Goal: Task Accomplishment & Management: Manage account settings

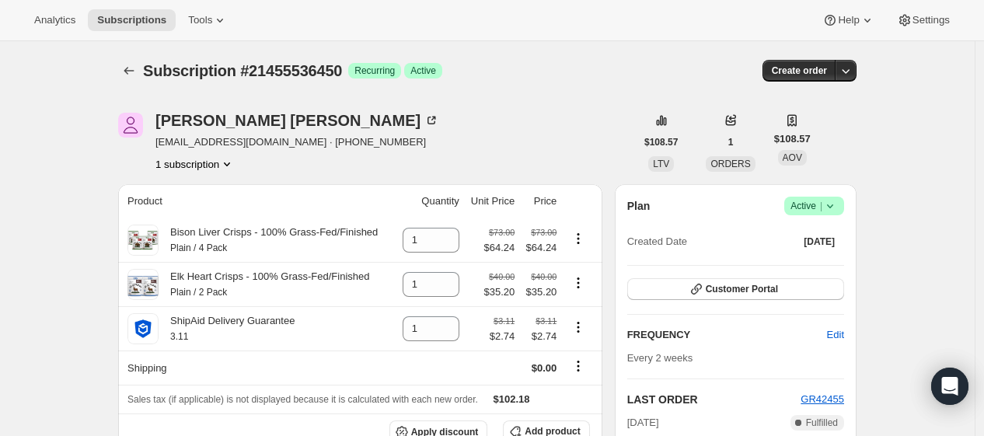
click at [222, 166] on button "1 subscription" at bounding box center [194, 164] width 79 height 16
click at [832, 203] on icon at bounding box center [831, 206] width 16 height 16
click at [819, 261] on span "Cancel subscription" at bounding box center [820, 263] width 88 height 12
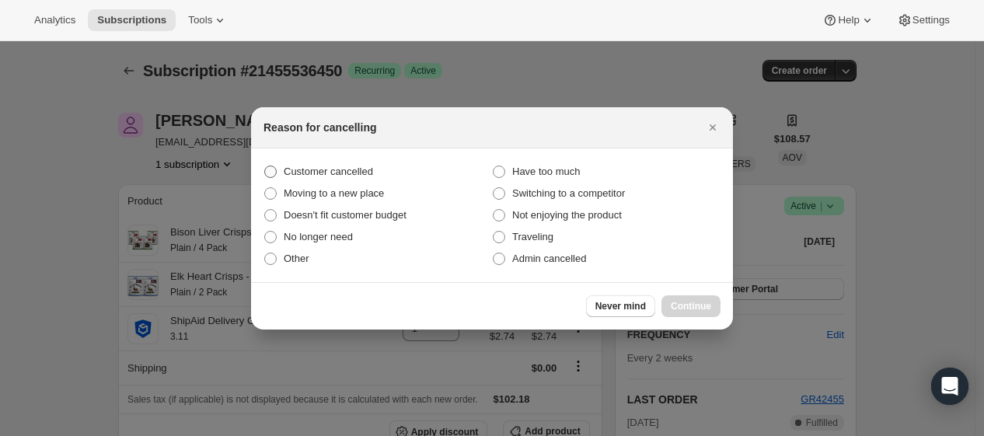
click at [267, 170] on span ":rbq:" at bounding box center [270, 172] width 12 height 12
click at [265, 166] on input "Customer cancelled" at bounding box center [264, 166] width 1 height 1
radio input "true"
click at [689, 306] on span "Continue" at bounding box center [691, 306] width 40 height 12
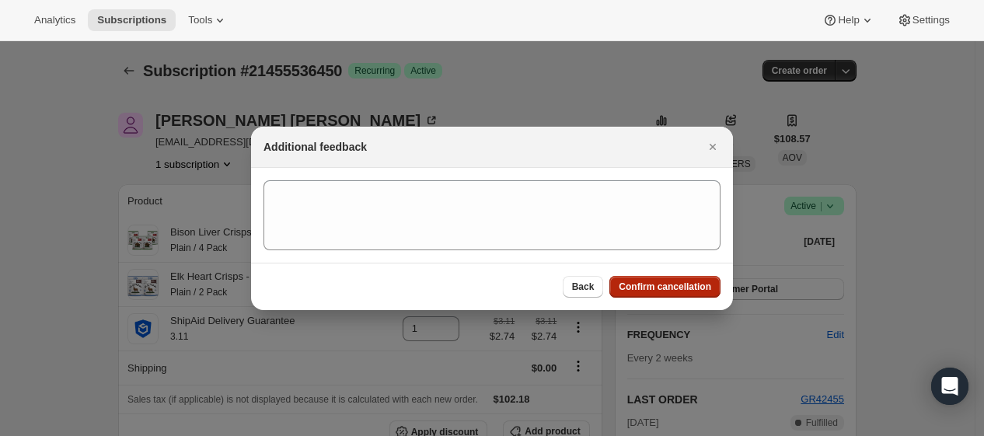
click at [673, 279] on button "Confirm cancellation" at bounding box center [665, 287] width 111 height 22
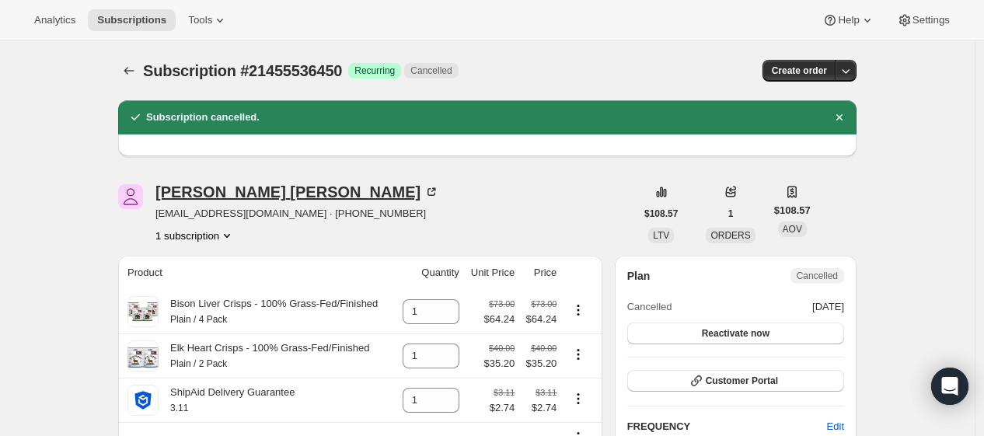
click at [244, 196] on div "[PERSON_NAME]" at bounding box center [297, 192] width 284 height 16
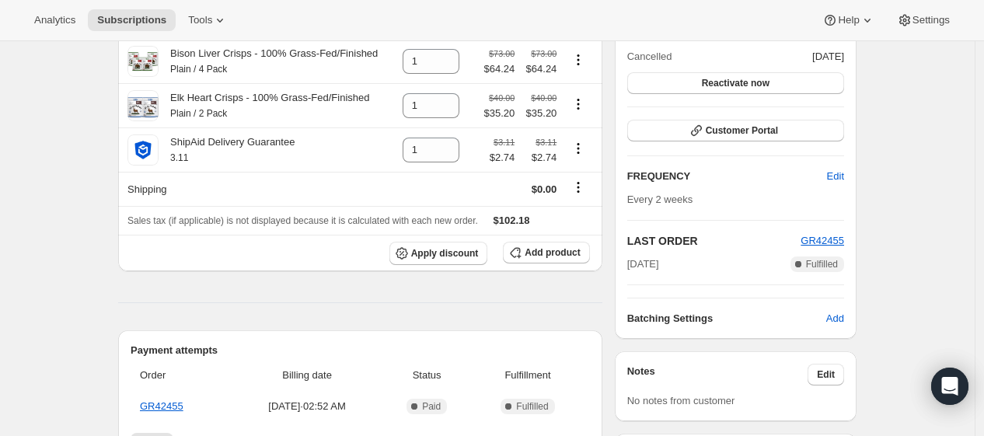
scroll to position [31, 0]
